Goal: Transaction & Acquisition: Purchase product/service

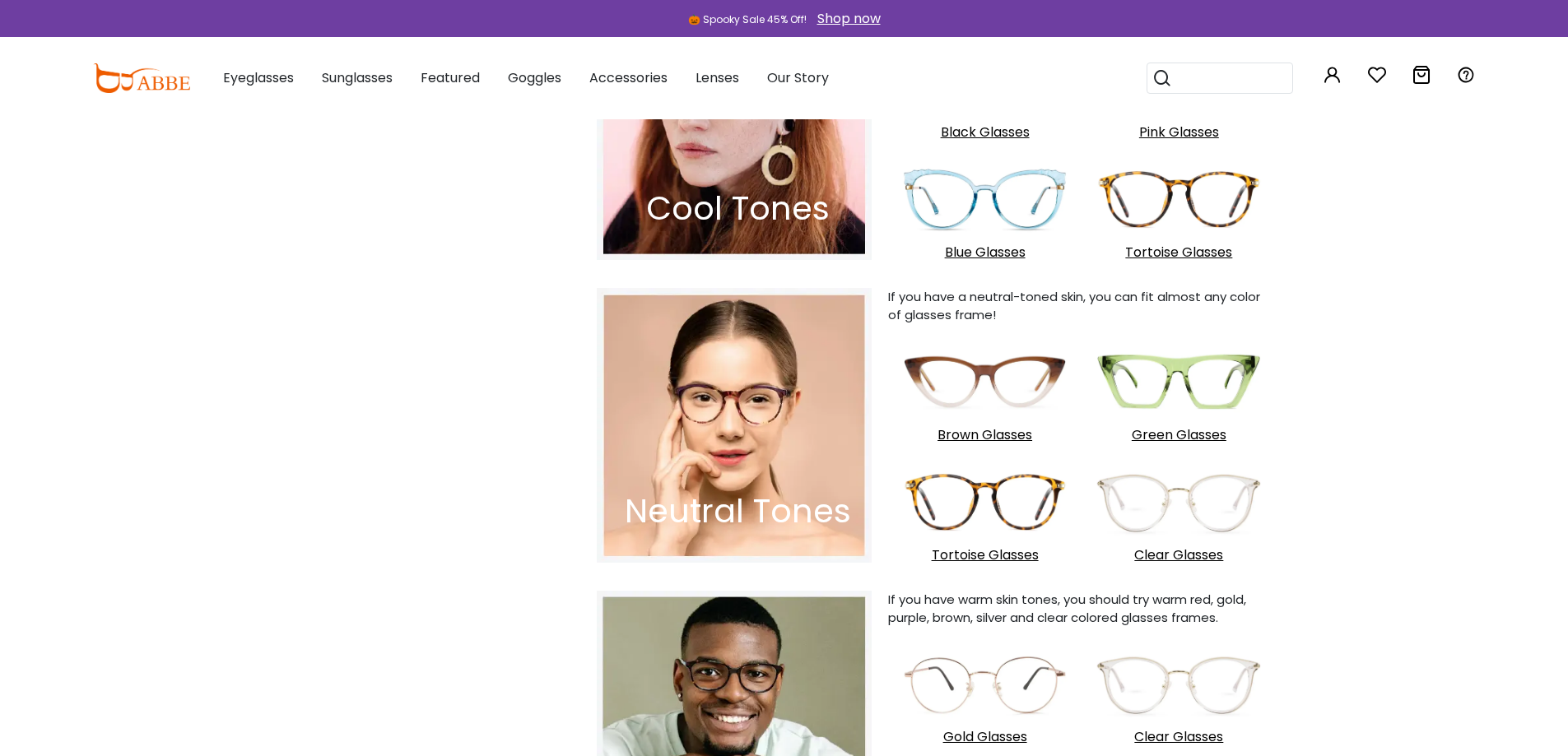
scroll to position [1316, 0]
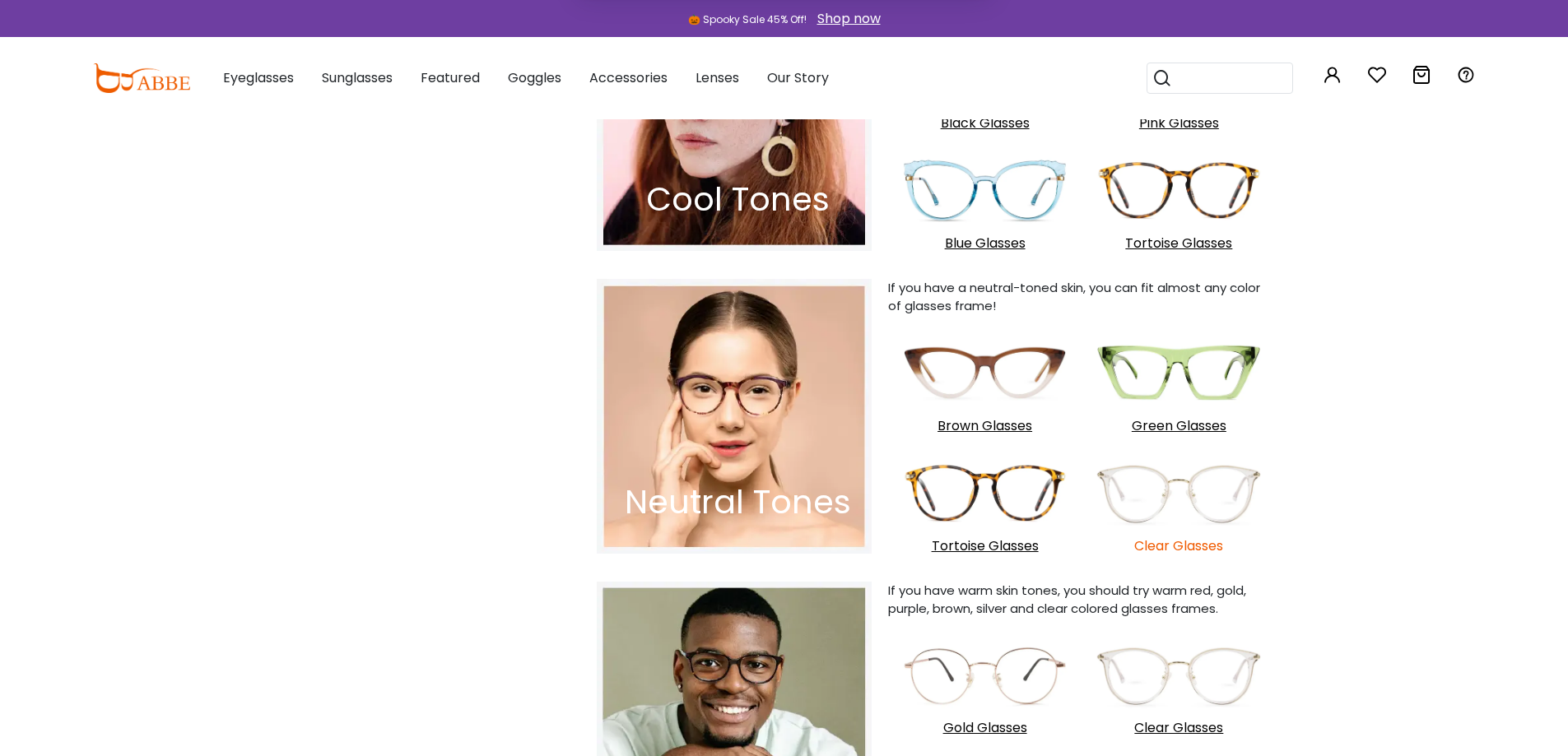
click at [1192, 551] on p "Clear Glasses" at bounding box center [1179, 546] width 178 height 18
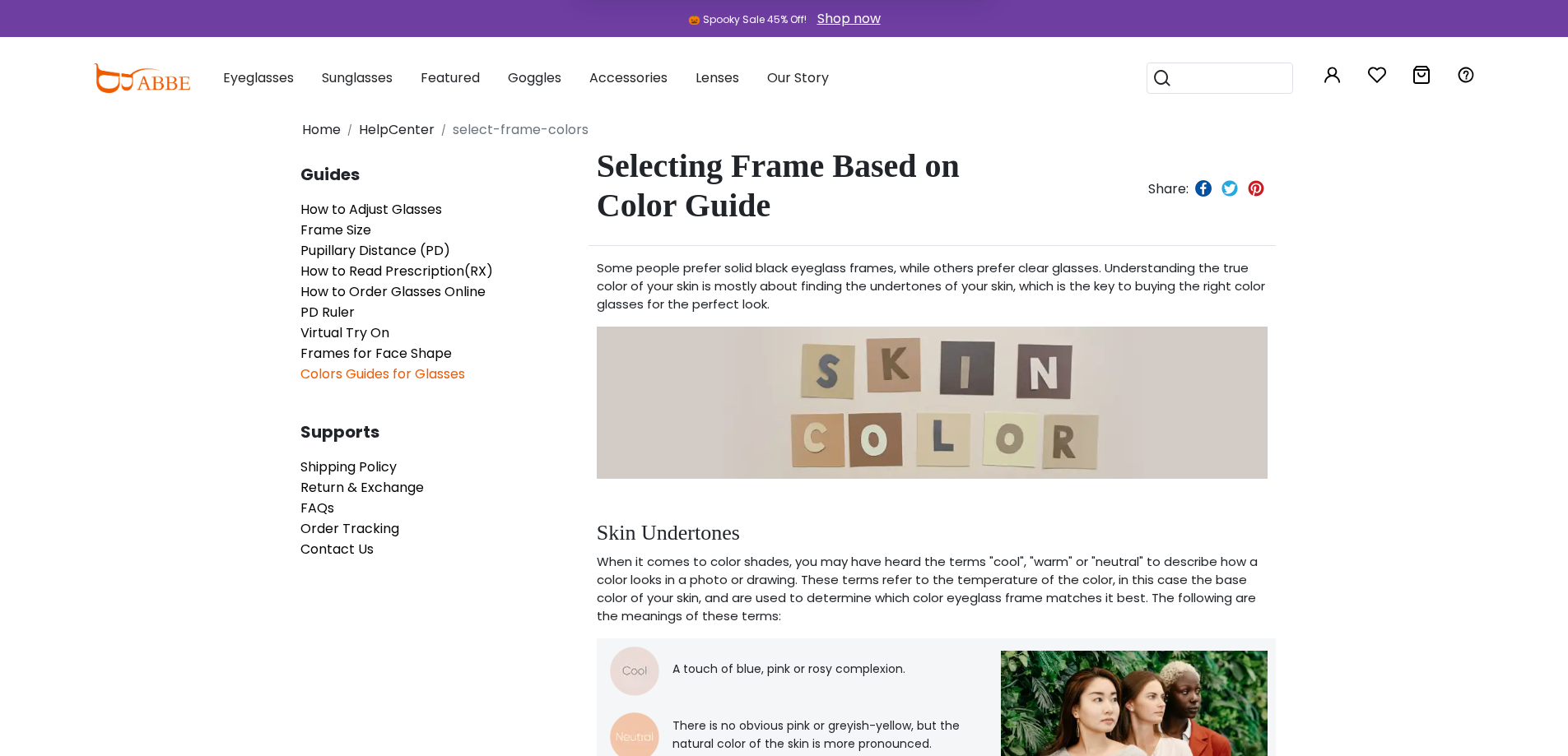
scroll to position [0, 0]
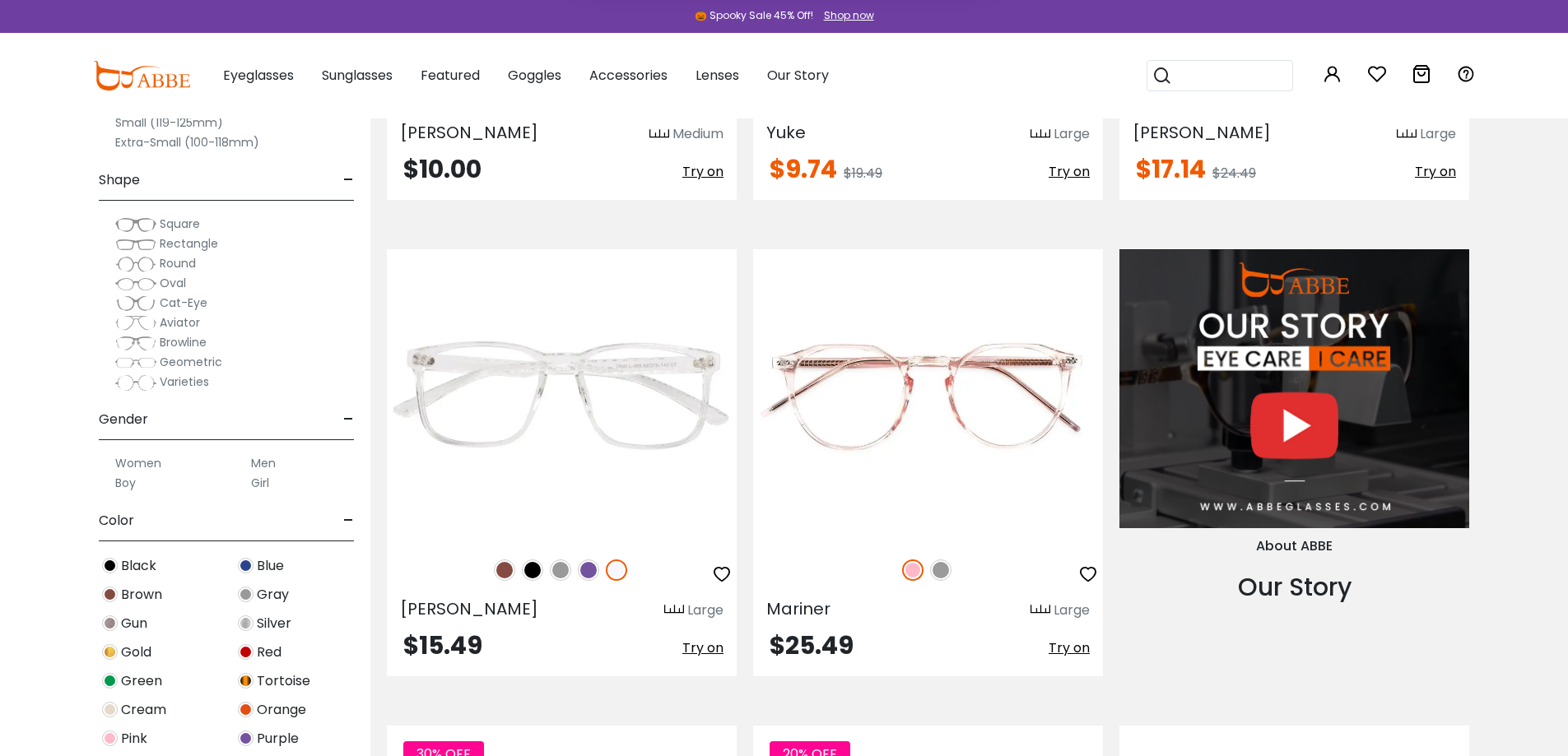
scroll to position [2221, 0]
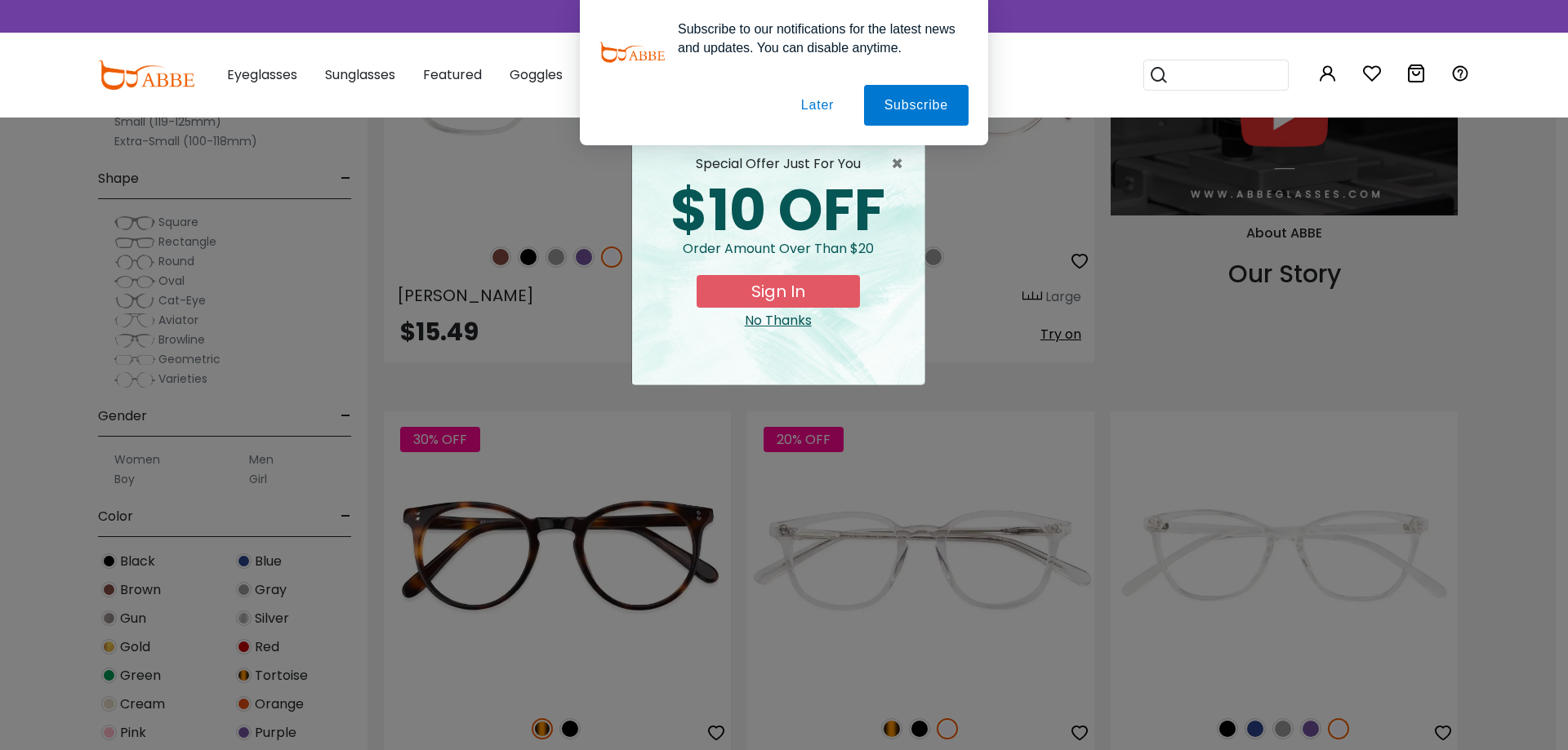
click at [829, 106] on button "Later" at bounding box center [817, 105] width 74 height 41
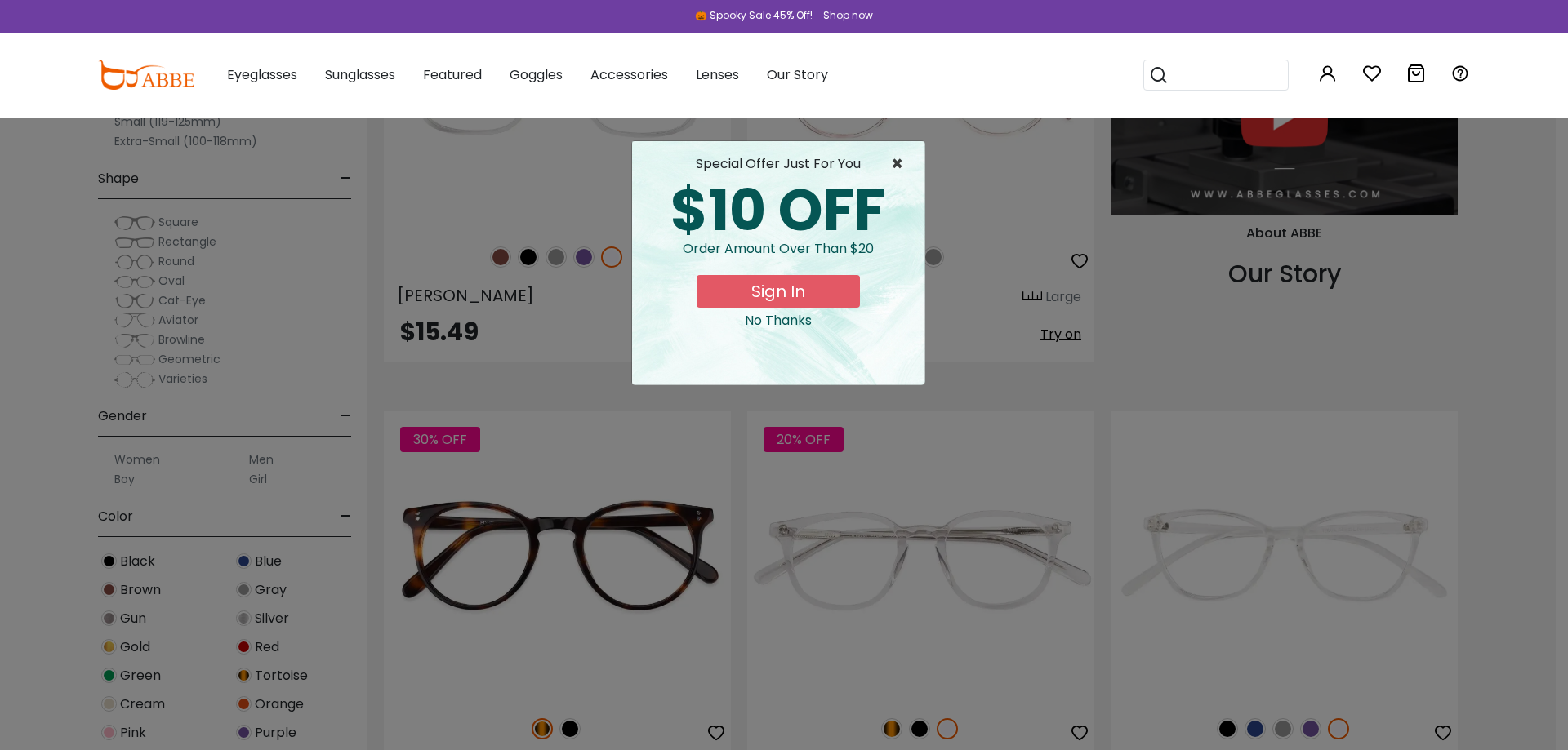
click at [902, 158] on span "×" at bounding box center [900, 164] width 20 height 19
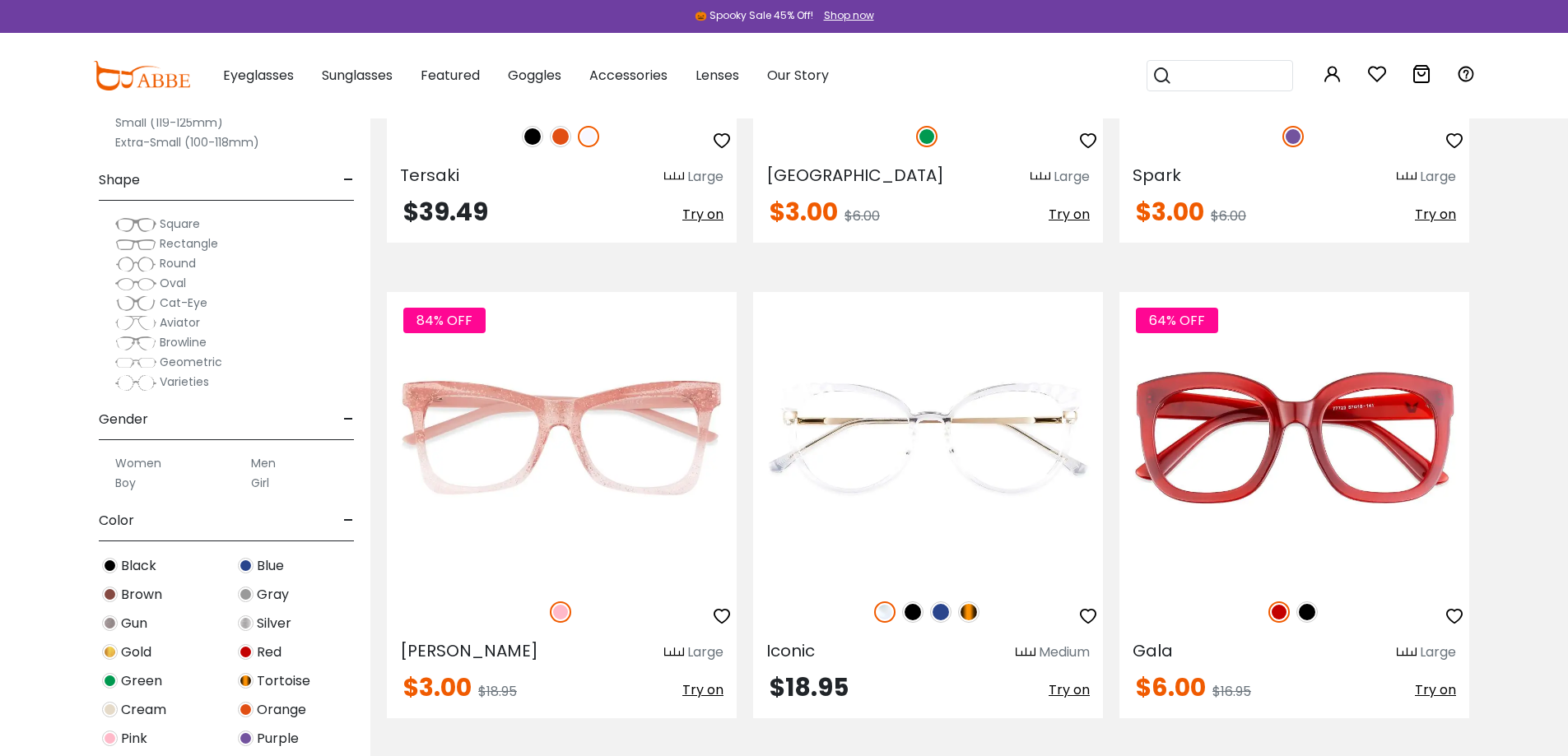
scroll to position [7567, 0]
